Goal: Task Accomplishment & Management: Manage account settings

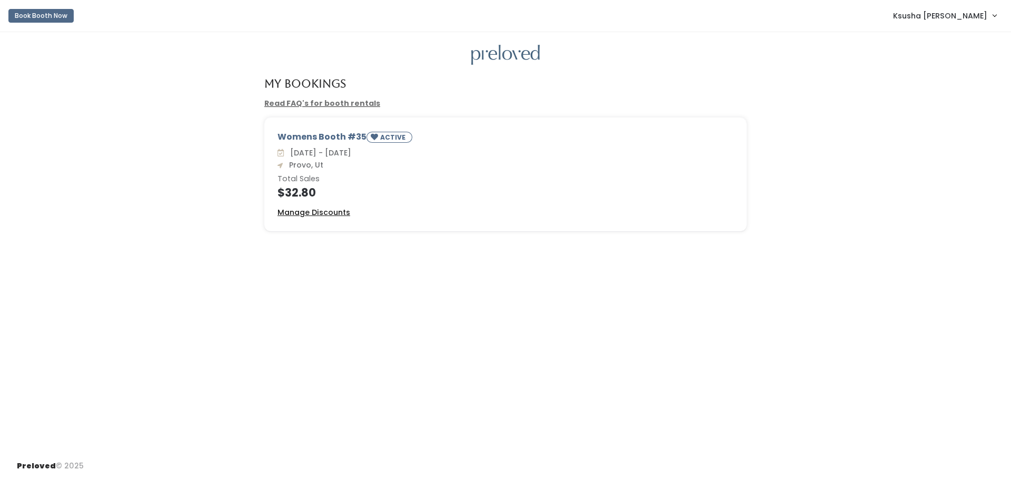
click at [319, 212] on u "Manage Discounts" at bounding box center [314, 212] width 73 height 11
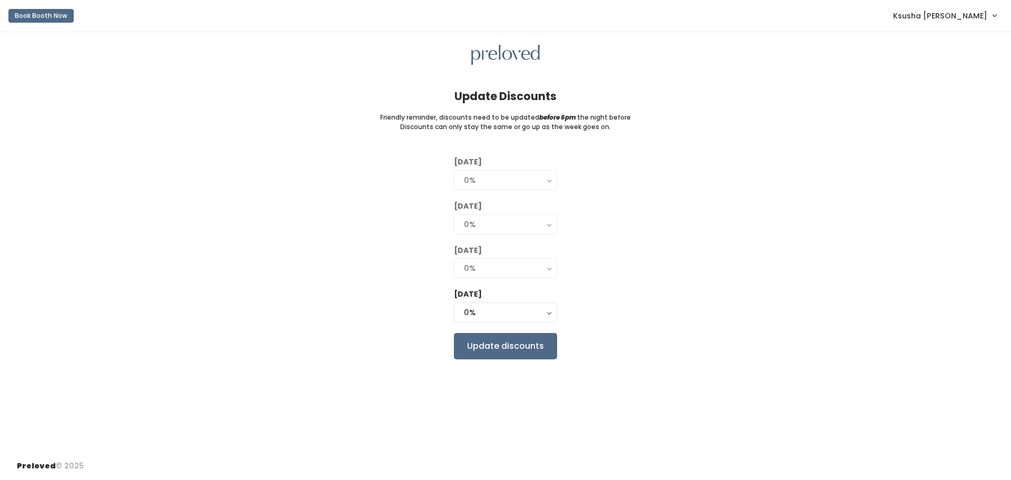
click at [549, 224] on button "0%" at bounding box center [505, 224] width 103 height 20
click at [485, 267] on div "0%" at bounding box center [505, 268] width 83 height 12
click at [489, 311] on div "0%" at bounding box center [505, 313] width 83 height 12
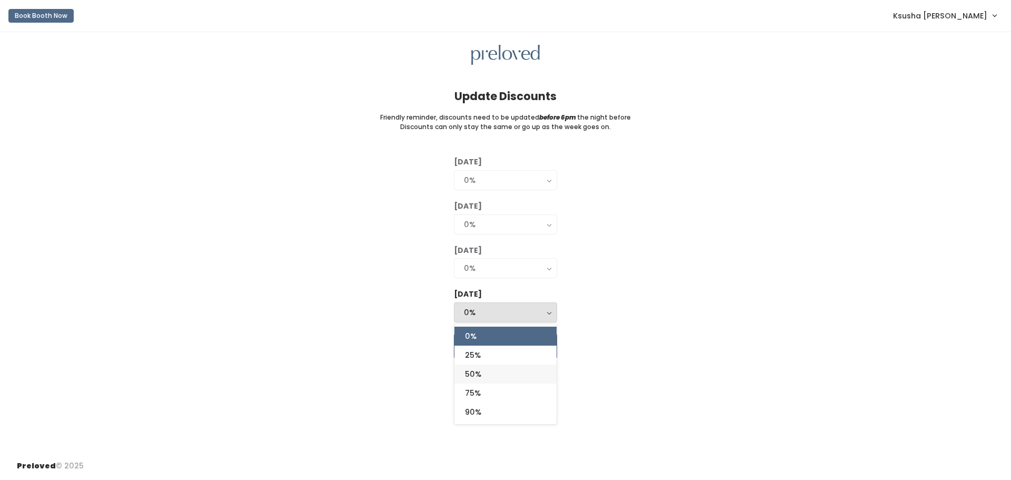
click at [484, 376] on link "50%" at bounding box center [505, 373] width 102 height 19
click at [501, 311] on div "50%" at bounding box center [505, 313] width 83 height 12
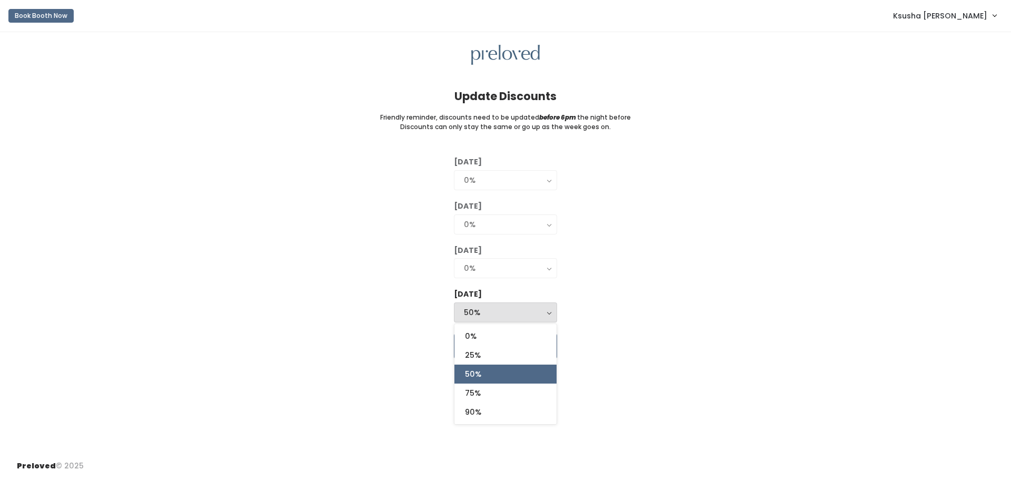
click at [627, 357] on div "[DATE] 0% 25% 50% 75% 90% 0% [DATE] 0% 25% 50% 75% 90% 0% 0% 25% 50% 75% 90% [D…" at bounding box center [505, 257] width 977 height 202
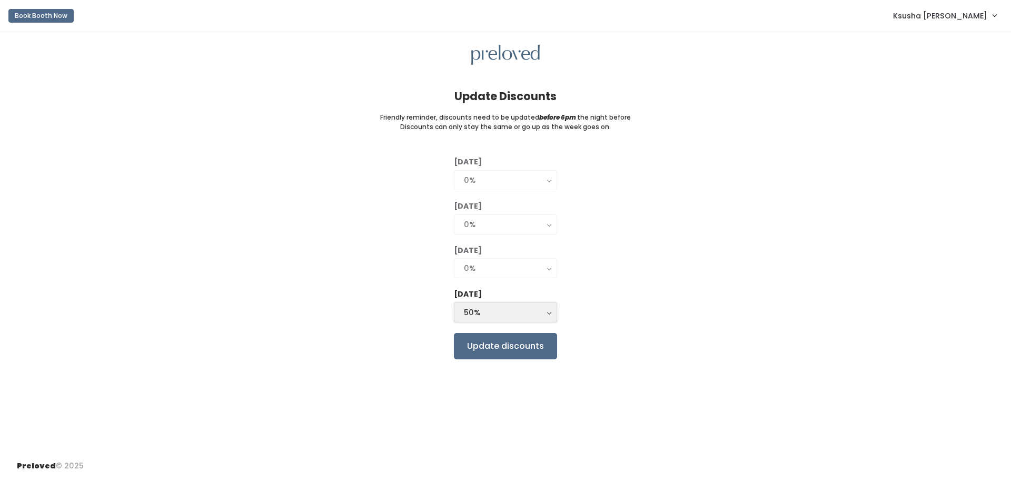
click at [512, 317] on div "50%" at bounding box center [505, 313] width 83 height 12
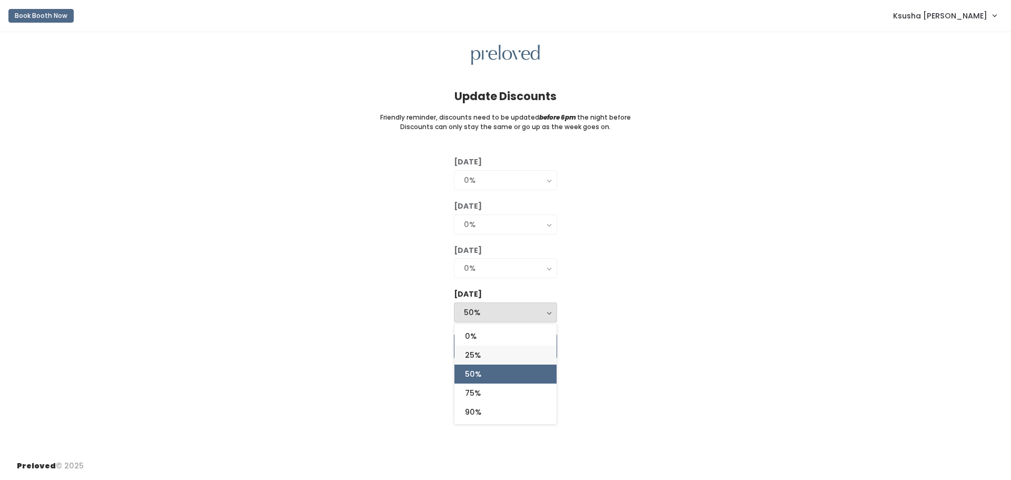
click at [503, 353] on link "25%" at bounding box center [505, 354] width 102 height 19
select select "25%"
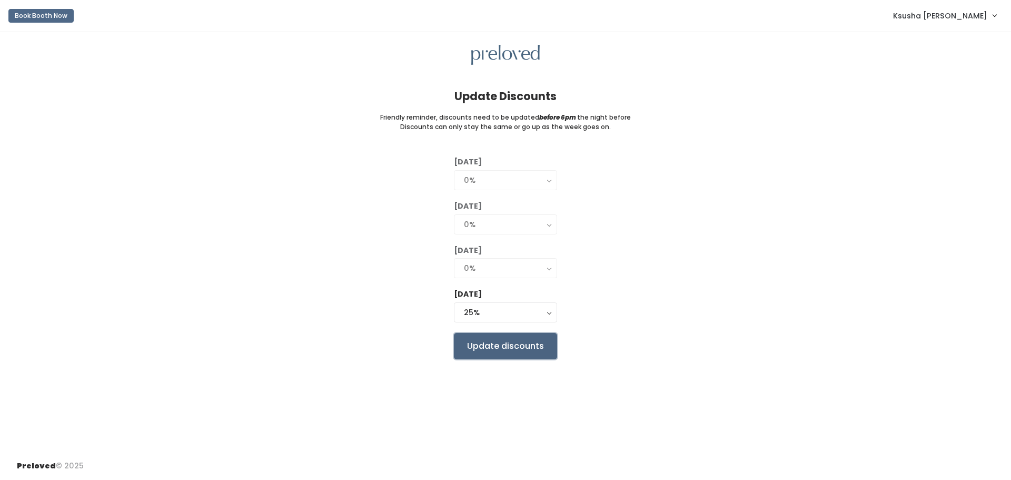
click at [503, 349] on input "Update discounts" at bounding box center [505, 346] width 103 height 26
